Goal: Information Seeking & Learning: Learn about a topic

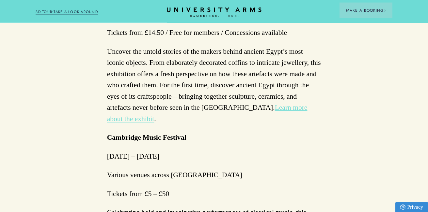
scroll to position [426, 0]
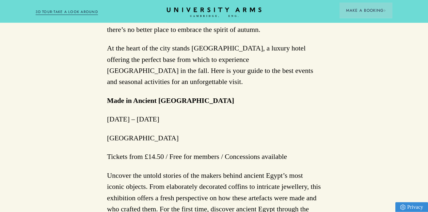
drag, startPoint x: 211, startPoint y: 85, endPoint x: 203, endPoint y: 130, distance: 45.8
drag, startPoint x: 203, startPoint y: 130, endPoint x: 198, endPoint y: 150, distance: 20.9
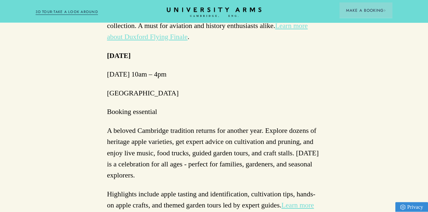
scroll to position [1049, 0]
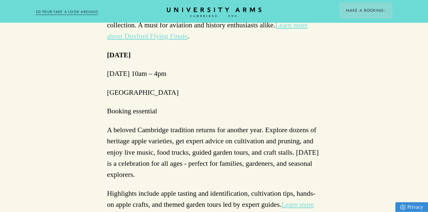
drag, startPoint x: 205, startPoint y: 83, endPoint x: 204, endPoint y: 100, distance: 17.0
drag, startPoint x: 204, startPoint y: 100, endPoint x: 195, endPoint y: 132, distance: 33.2
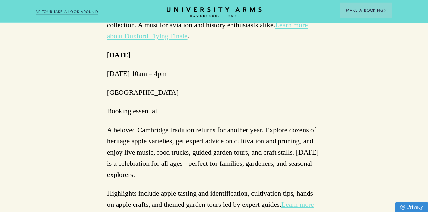
click at [195, 117] on p "Booking essential" at bounding box center [214, 111] width 214 height 11
drag, startPoint x: 195, startPoint y: 132, endPoint x: 188, endPoint y: 191, distance: 59.5
click at [188, 181] on p "A beloved Cambridge tradition returns for another year. Explore dozens of herit…" at bounding box center [214, 153] width 214 height 56
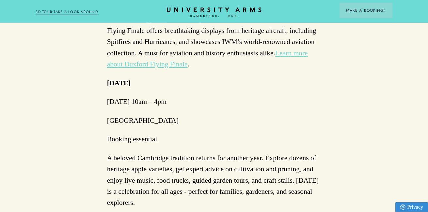
scroll to position [994, 0]
